Goal: Navigation & Orientation: Find specific page/section

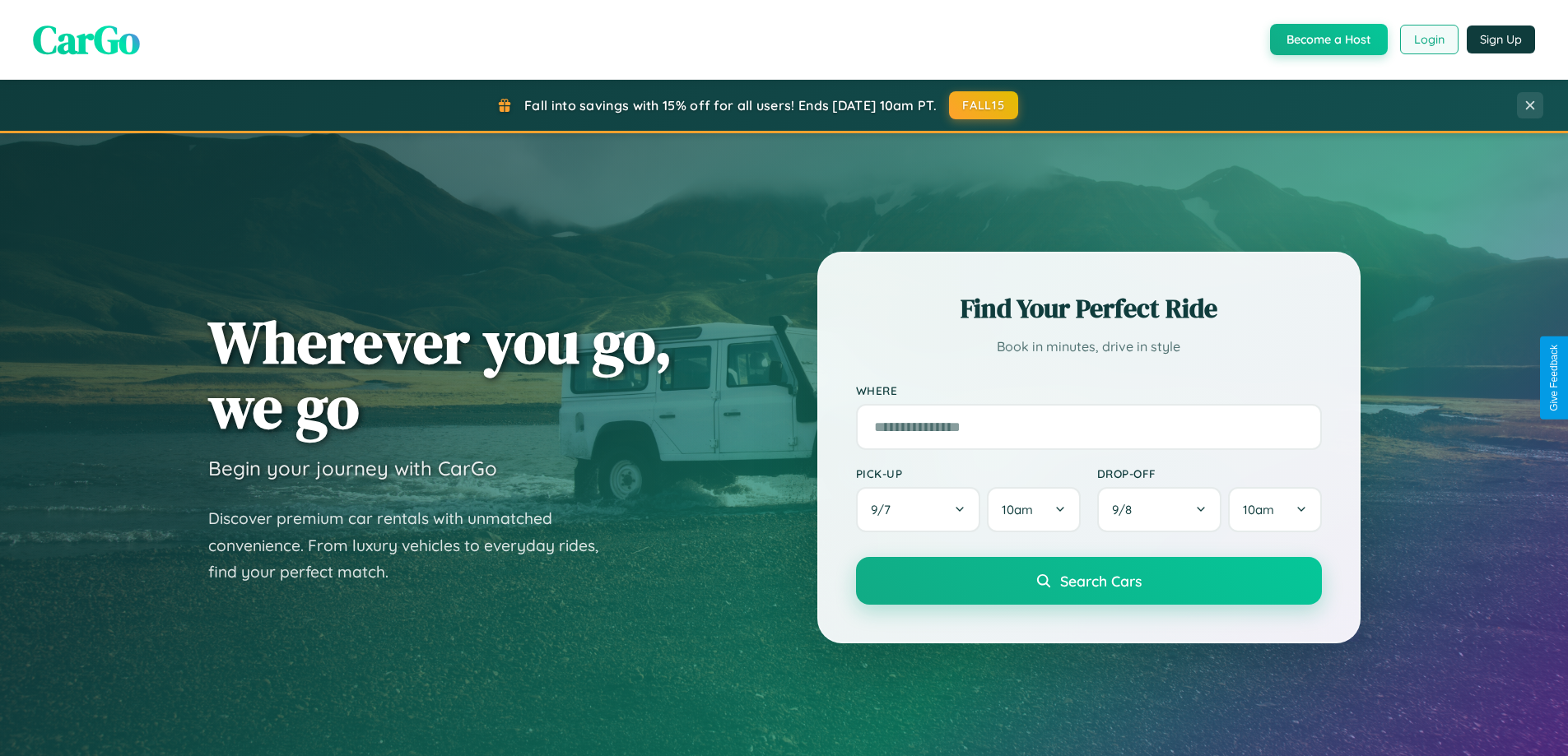
click at [1428, 39] on button "Login" at bounding box center [1429, 39] width 59 height 30
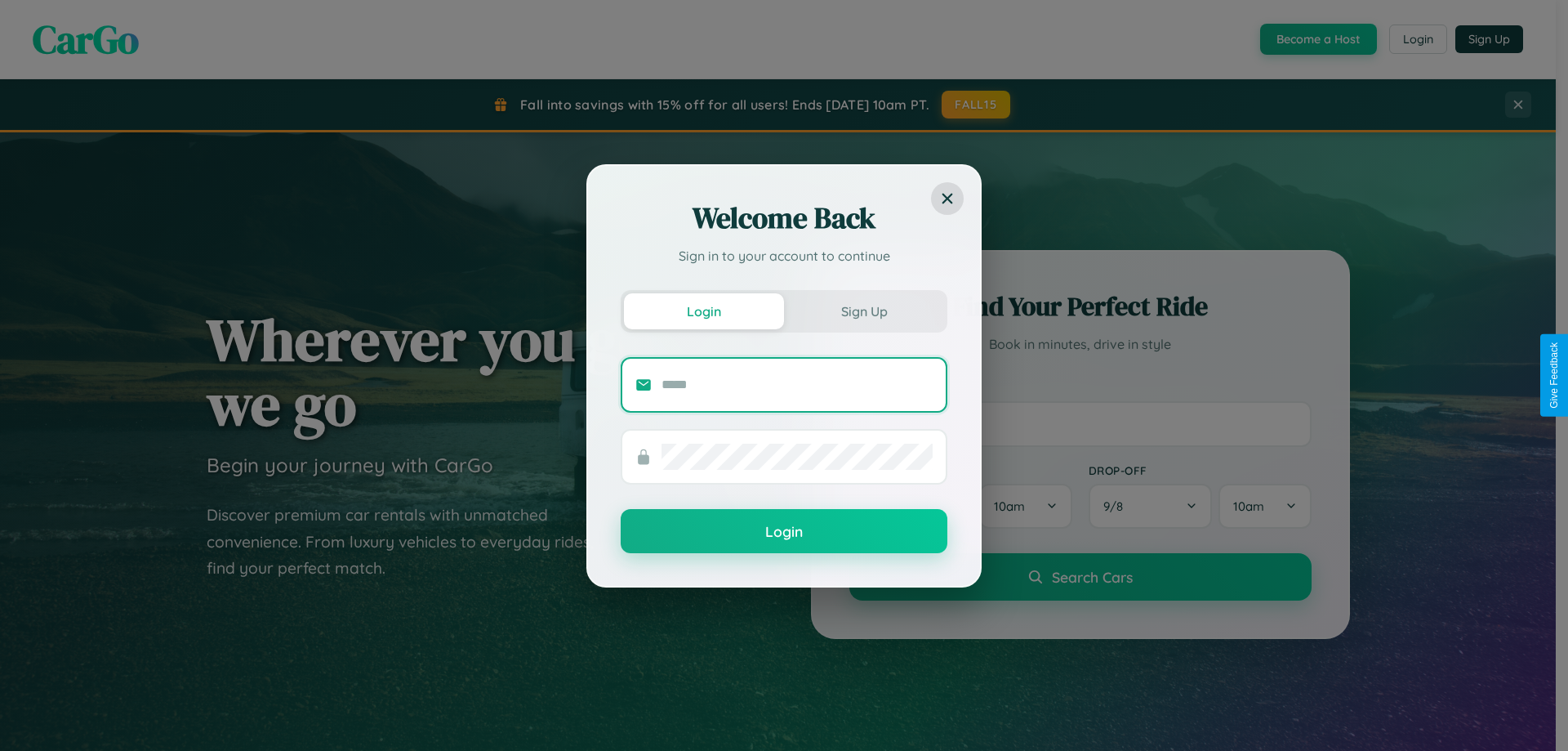
click at [797, 385] on input "text" at bounding box center [797, 385] width 271 height 26
type input "**********"
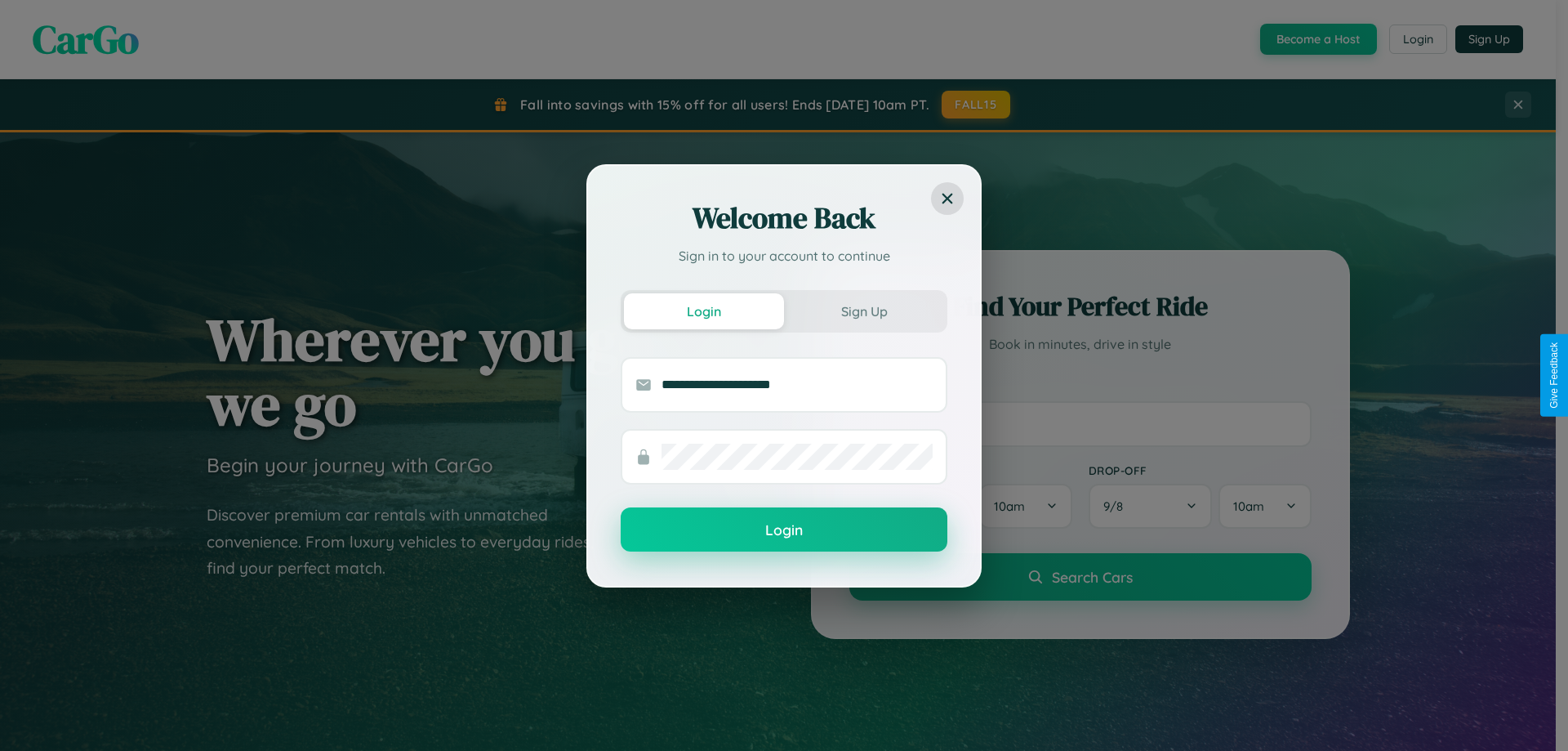
click at [784, 531] on button "Login" at bounding box center [784, 530] width 327 height 44
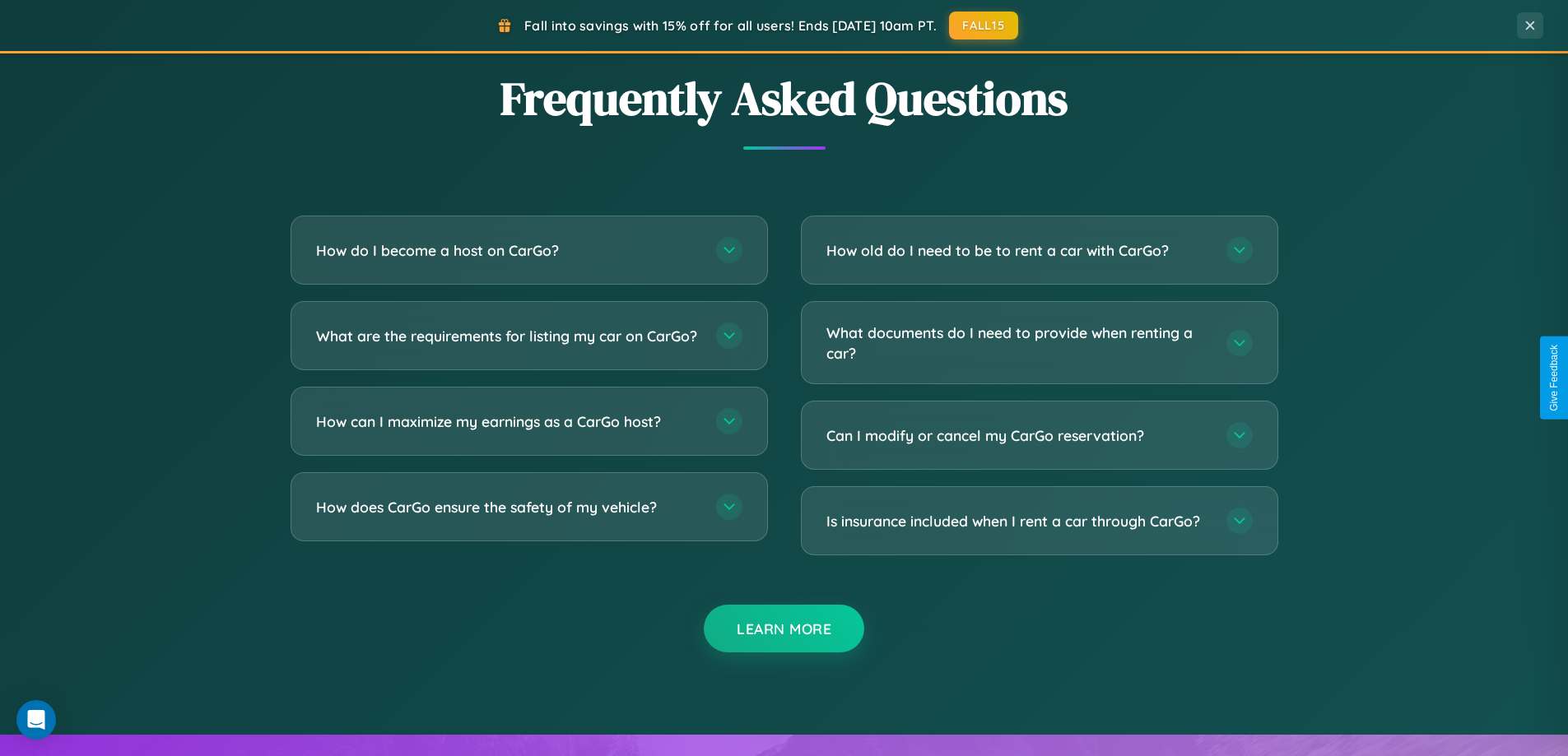
scroll to position [3166, 0]
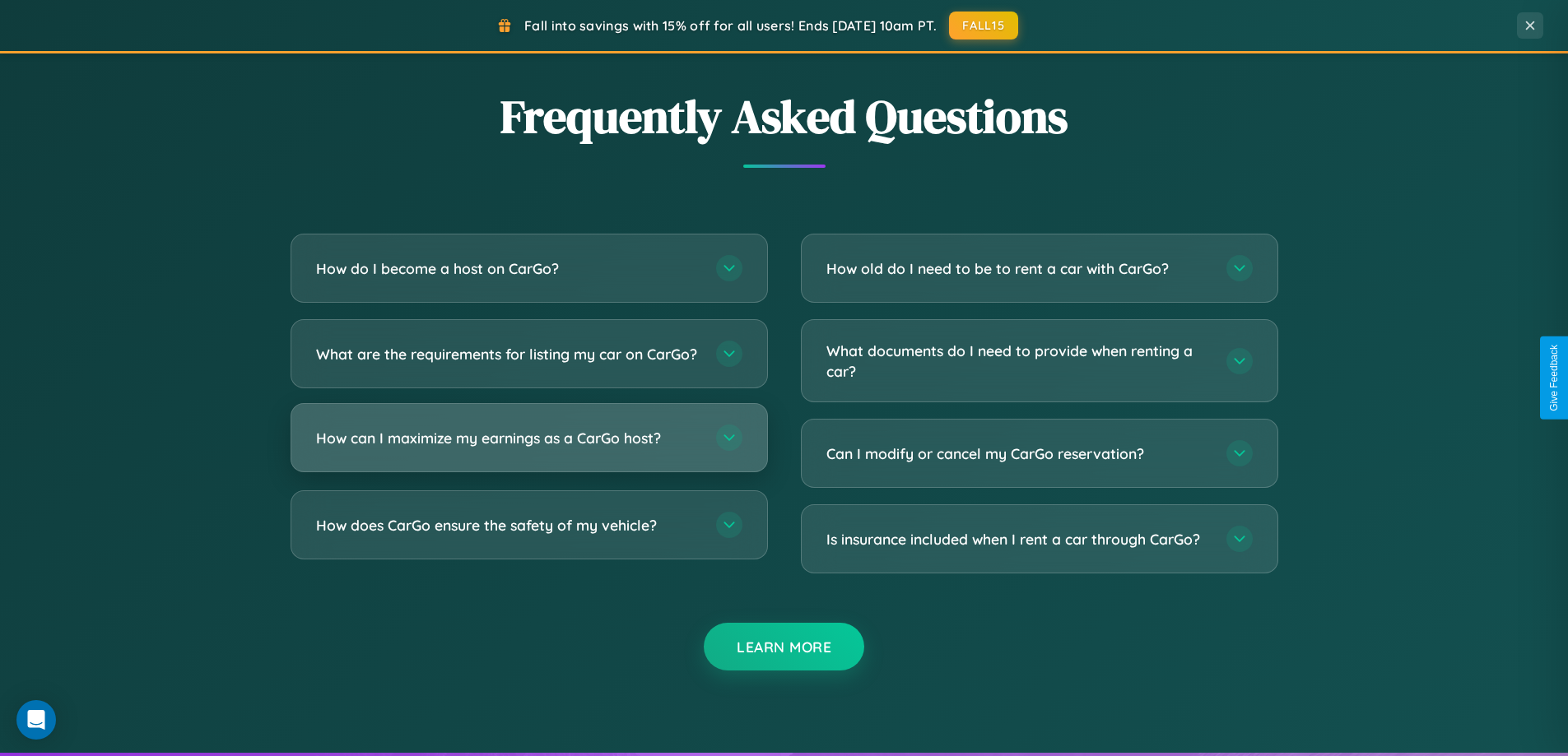
click at [528, 449] on h3 "How can I maximize my earnings as a CarGo host?" at bounding box center [507, 437] width 383 height 20
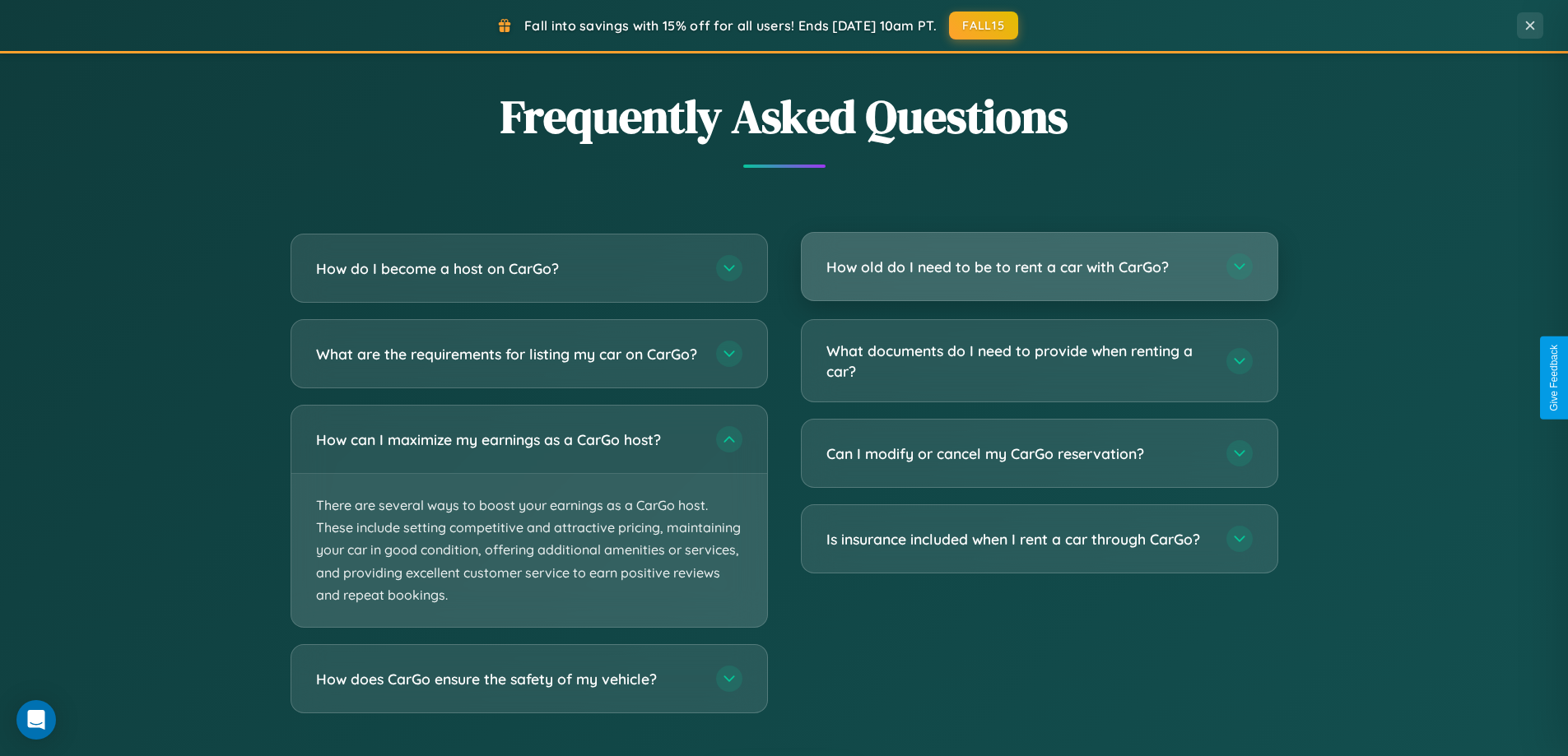
click at [1039, 268] on h3 "How old do I need to be to rent a car with CarGo?" at bounding box center [1017, 266] width 383 height 20
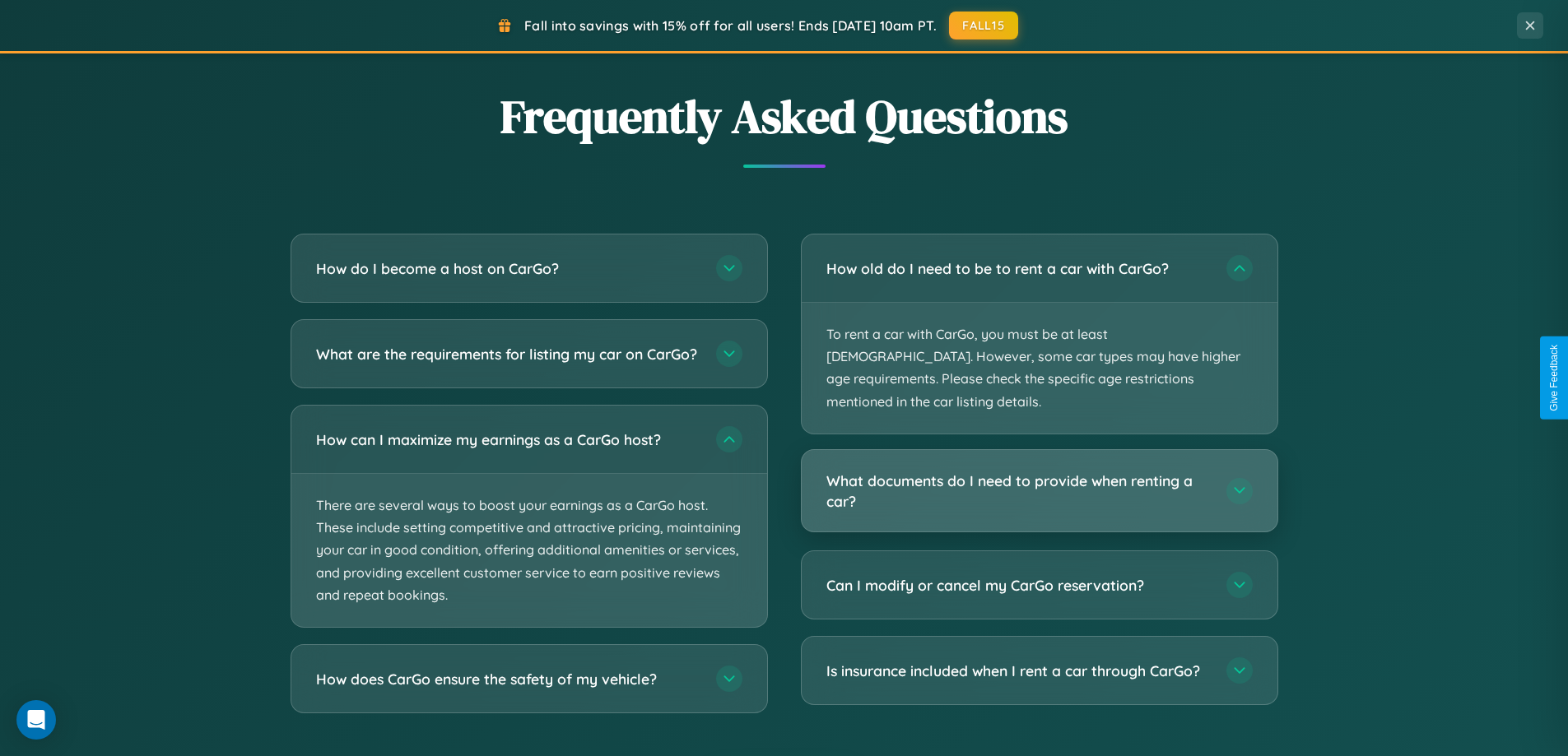
click at [1039, 471] on h3 "What documents do I need to provide when renting a car?" at bounding box center [1017, 491] width 383 height 40
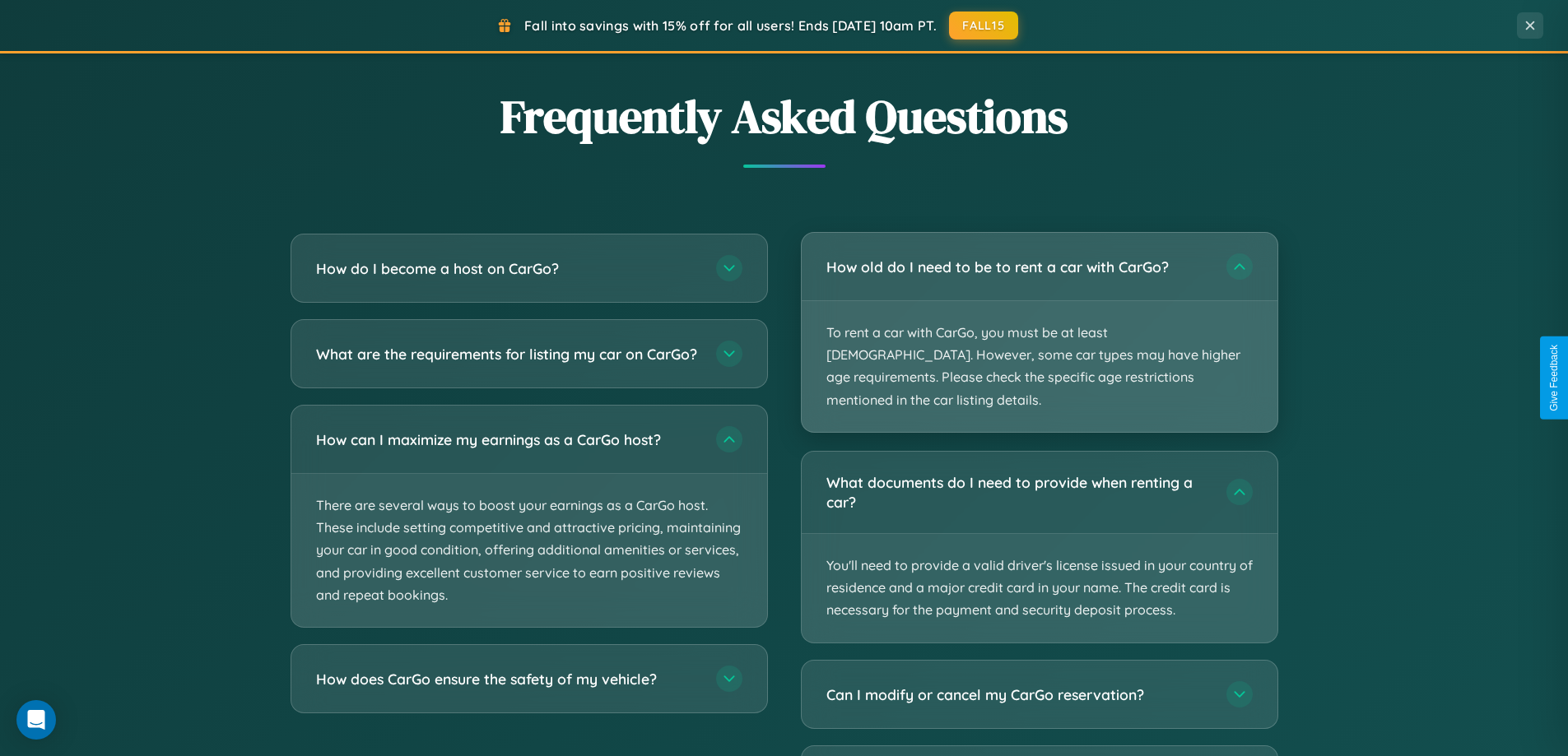
click at [1039, 323] on p "To rent a car with CarGo, you must be at least [DEMOGRAPHIC_DATA]. However, som…" at bounding box center [1039, 366] width 476 height 131
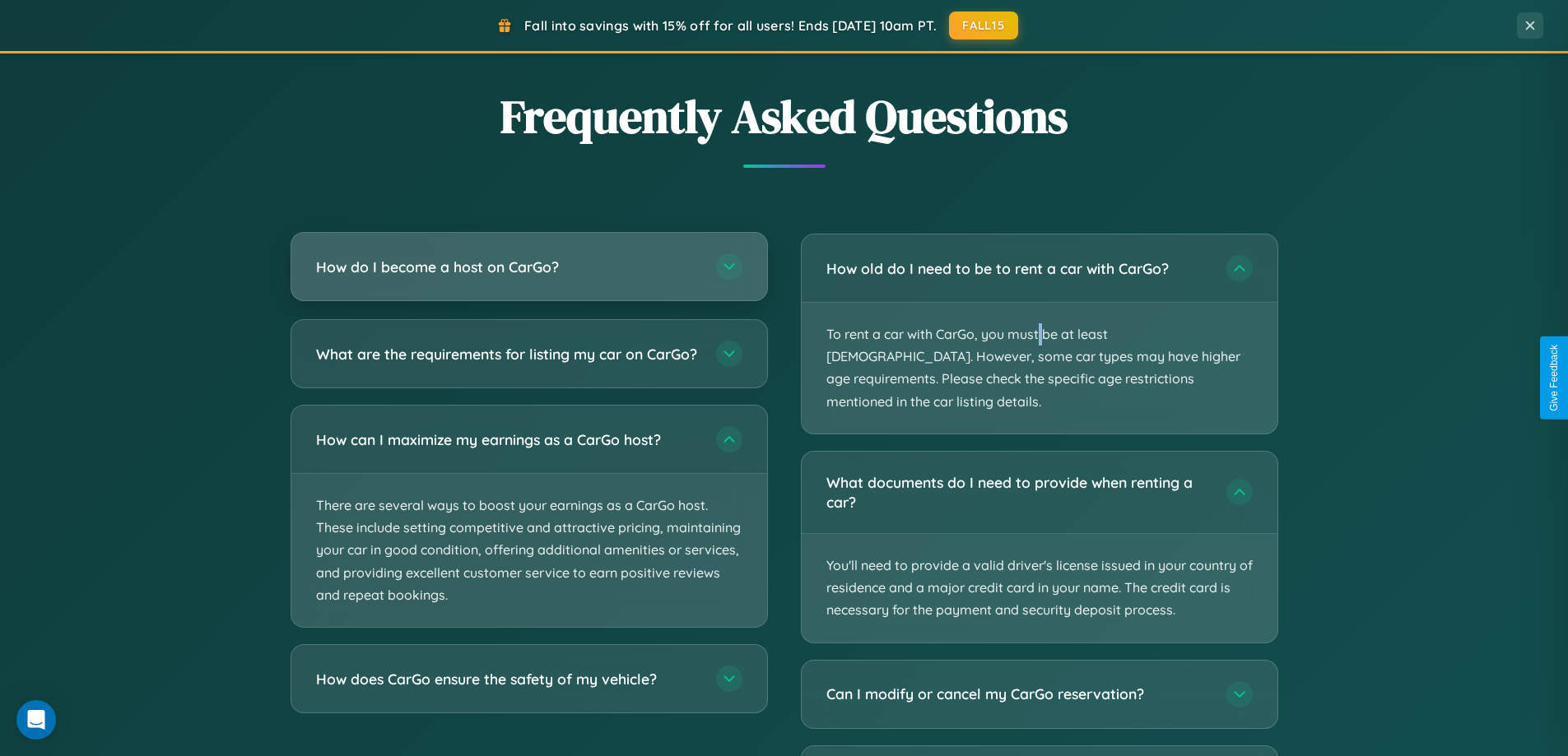
click at [528, 268] on h3 "How do I become a host on CarGo?" at bounding box center [507, 266] width 383 height 20
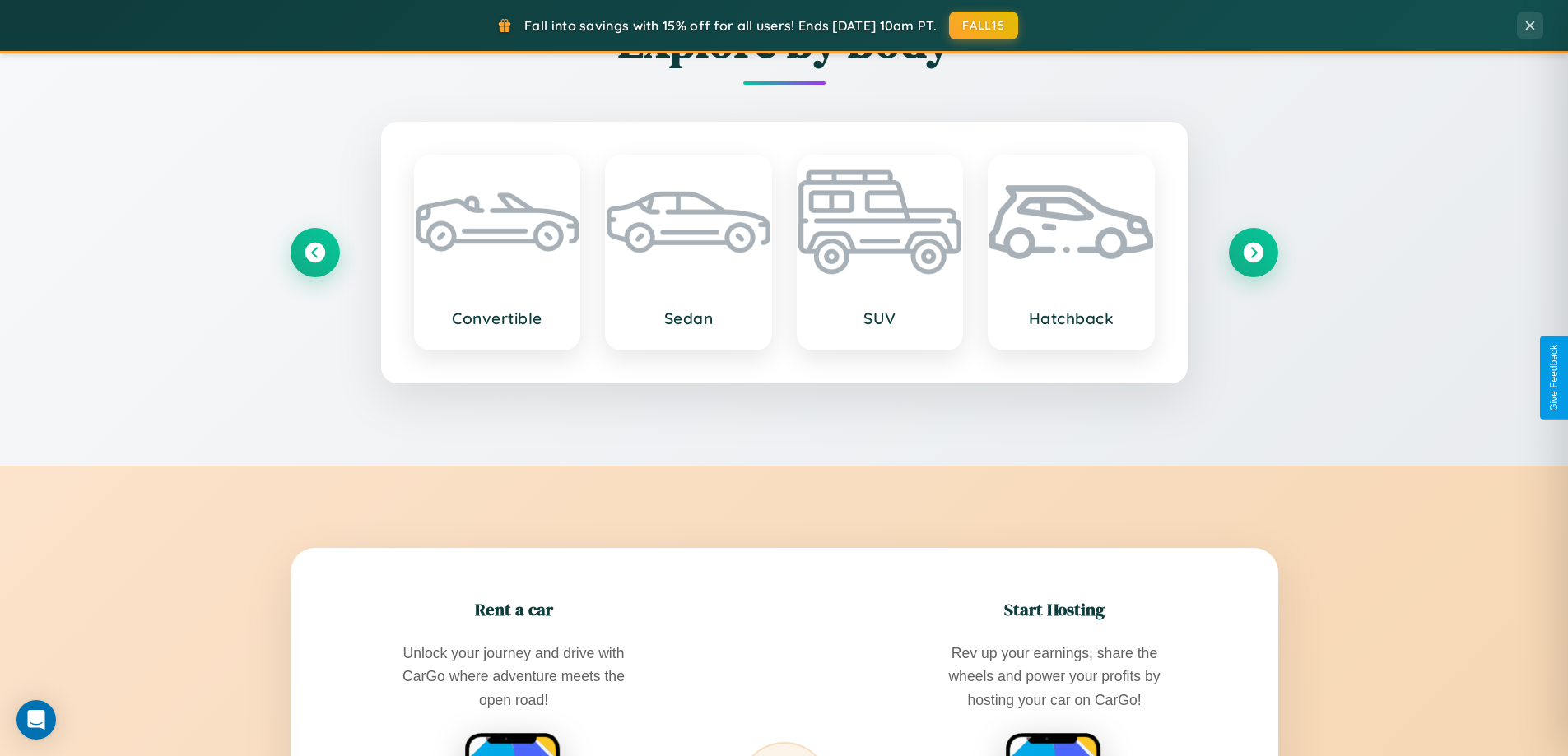
scroll to position [1132, 0]
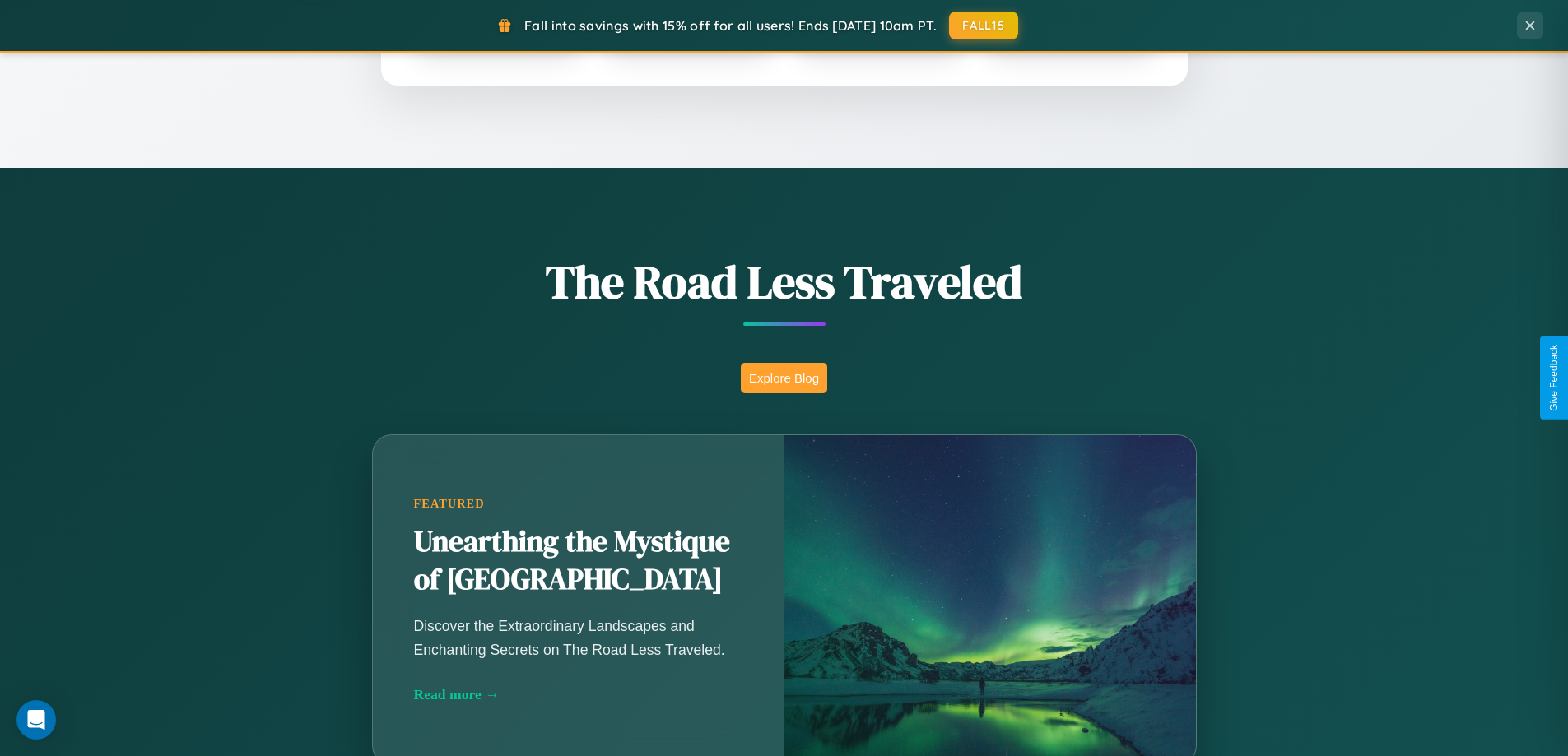
click at [783, 378] on button "Explore Blog" at bounding box center [784, 378] width 86 height 31
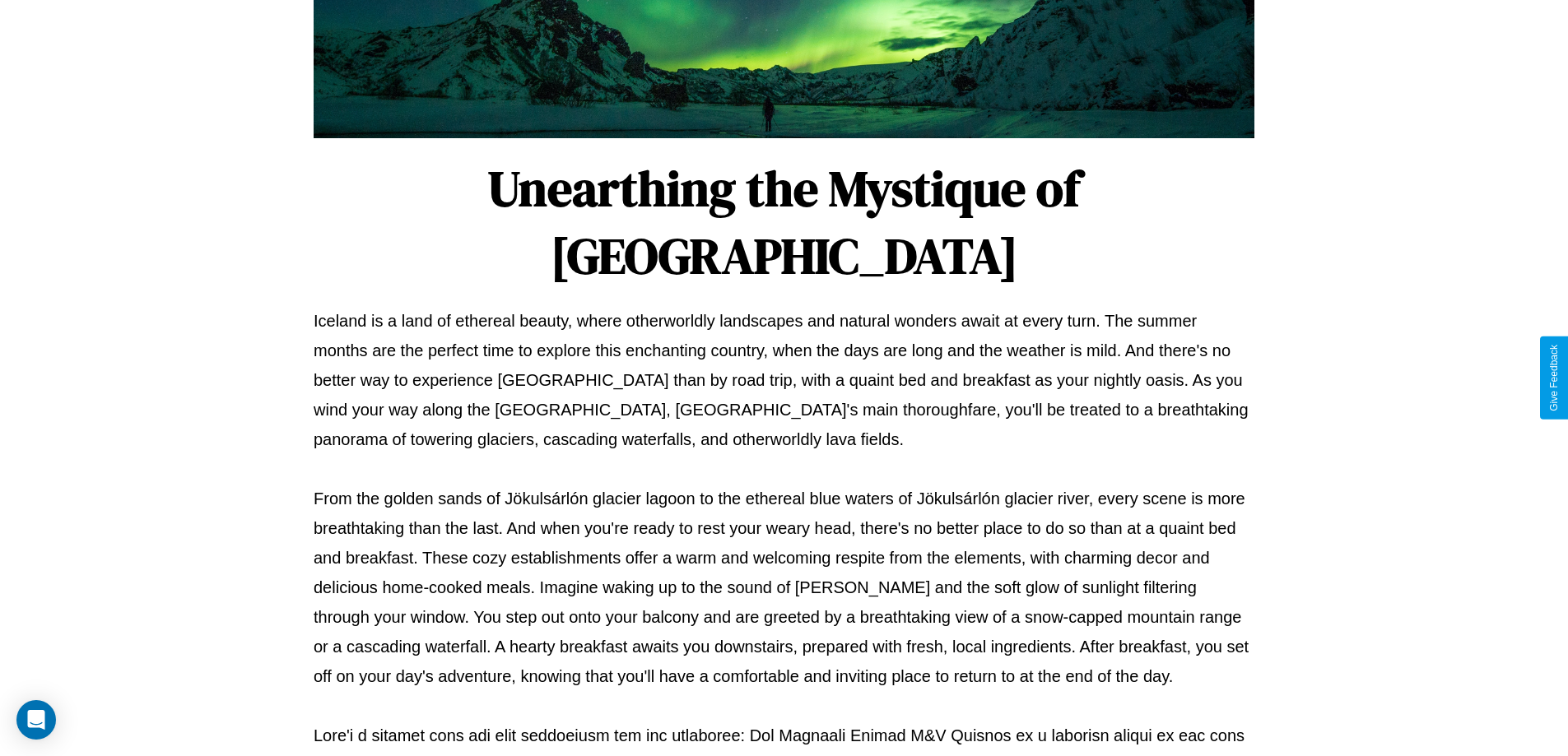
scroll to position [532, 0]
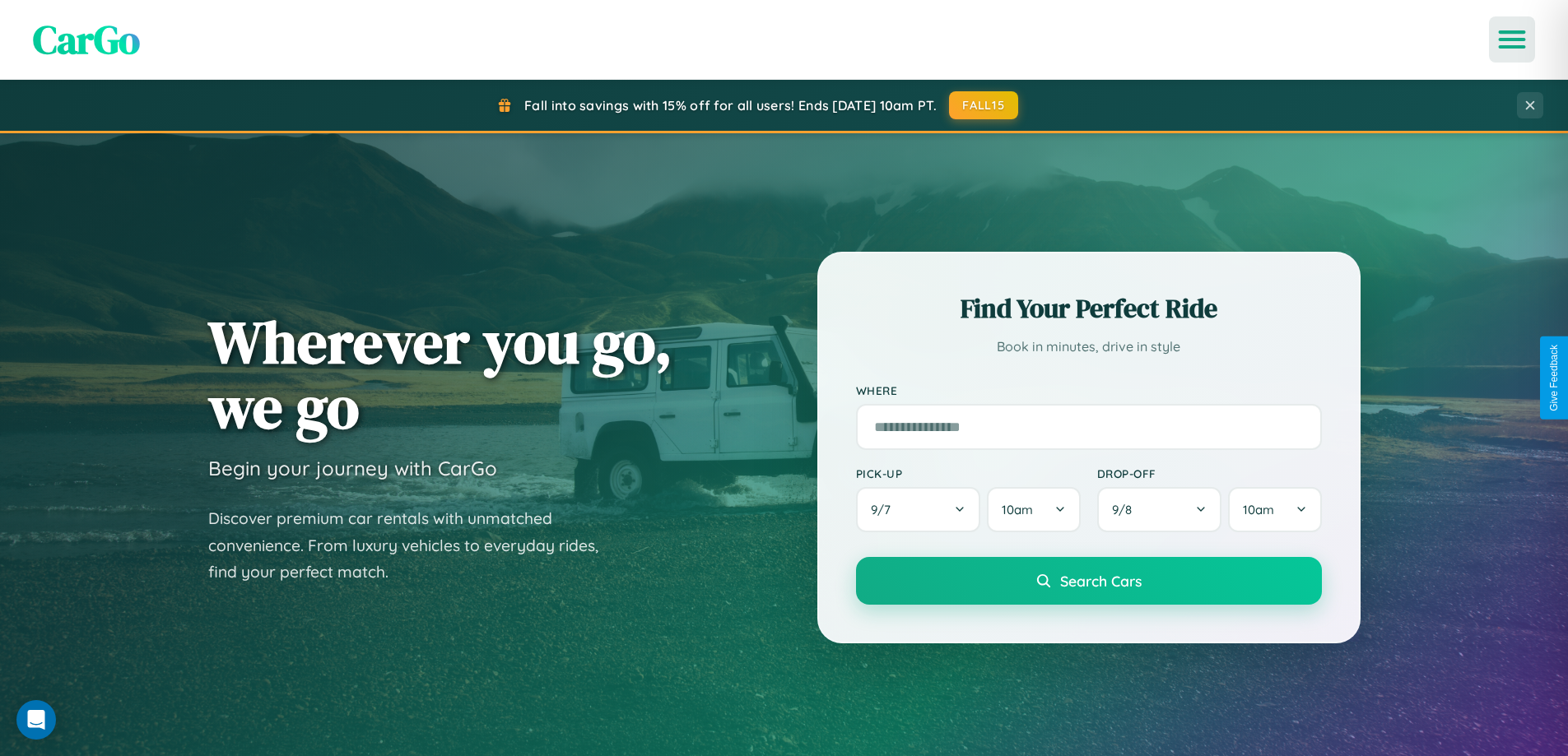
click at [1511, 39] on icon "Open menu" at bounding box center [1511, 38] width 24 height 14
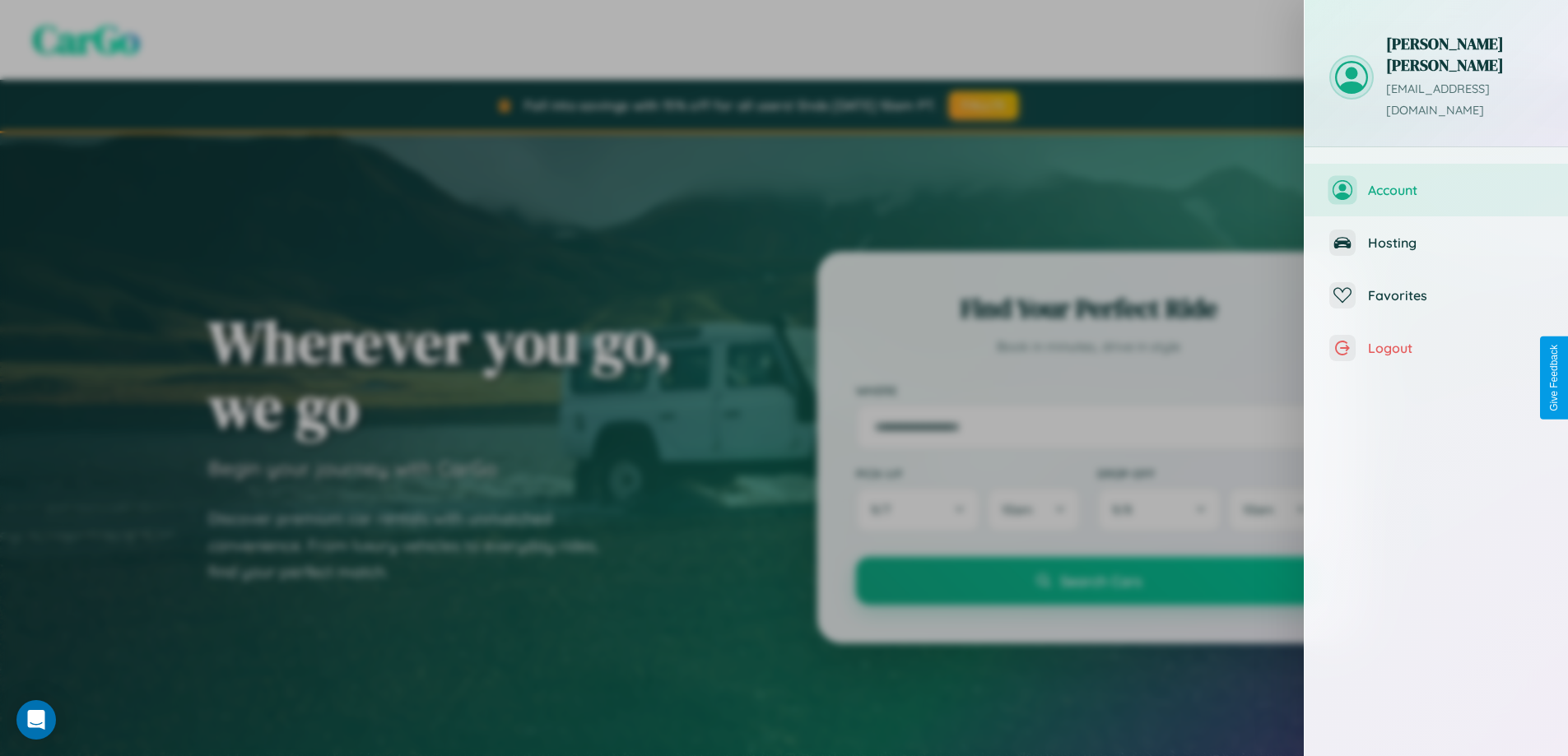
click at [1435, 182] on span "Account" at bounding box center [1455, 189] width 175 height 16
